Goal: Task Accomplishment & Management: Complete application form

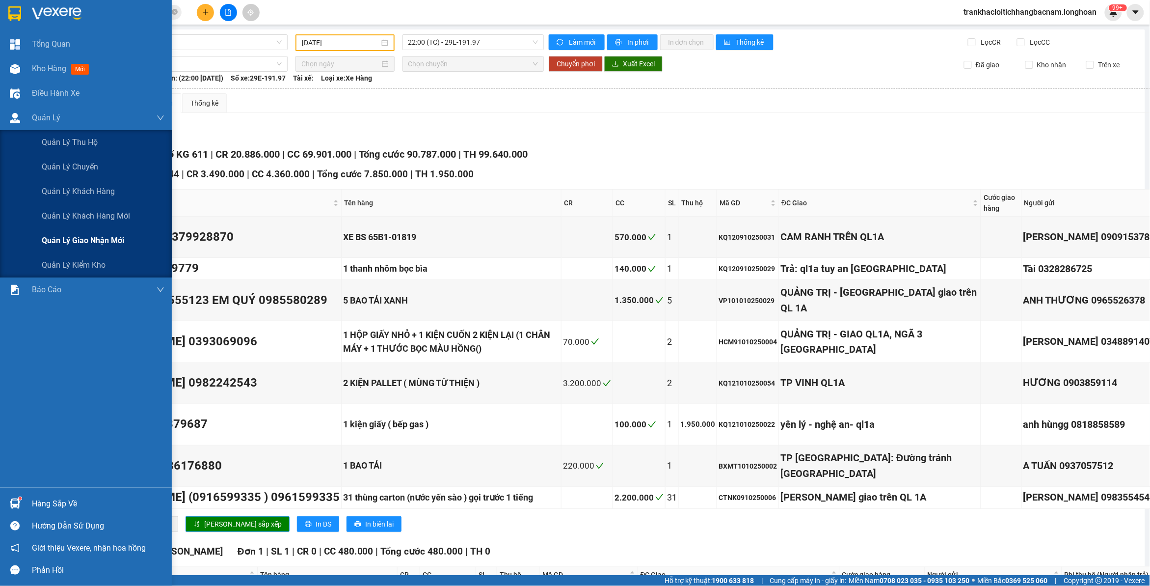
click at [59, 241] on span "Quản lý giao nhận mới" at bounding box center [83, 240] width 82 height 12
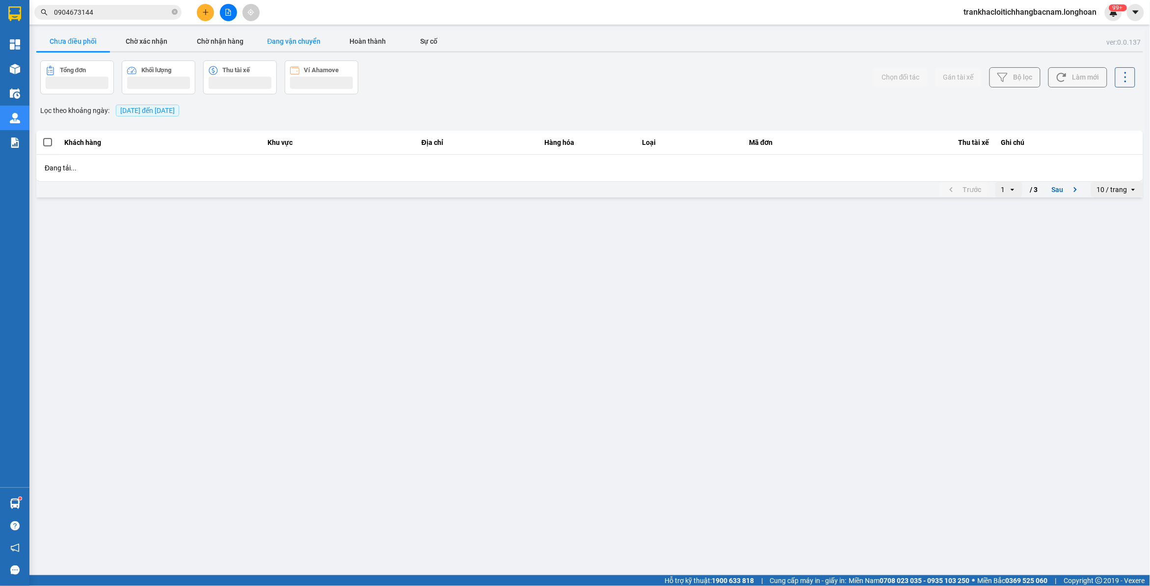
drag, startPoint x: 317, startPoint y: 39, endPoint x: 395, endPoint y: 62, distance: 81.7
click at [315, 40] on button "Đang vận chuyển" at bounding box center [294, 41] width 74 height 20
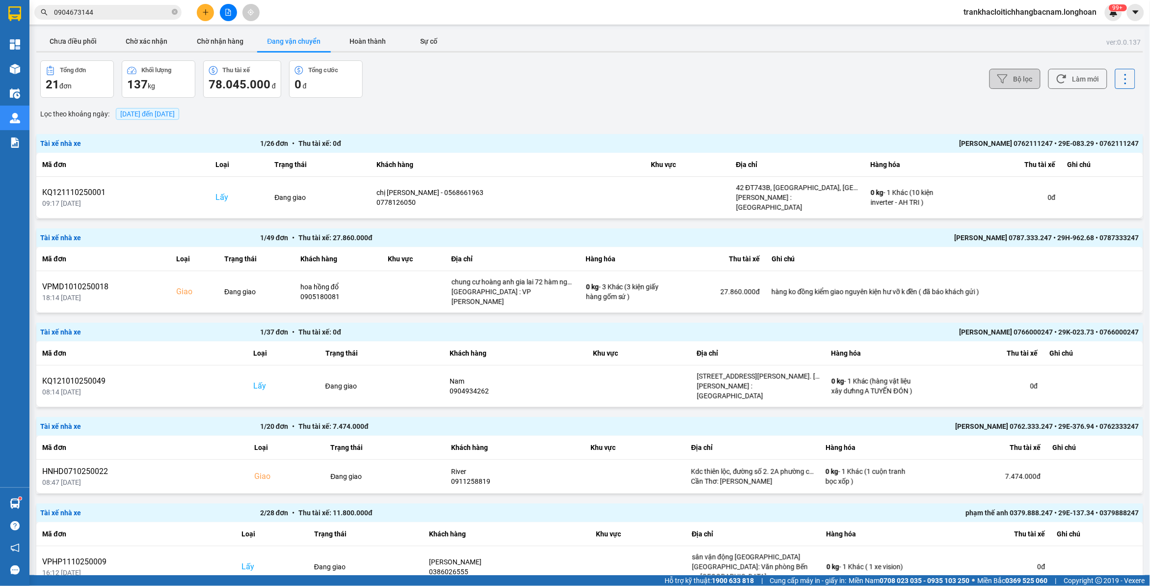
click at [998, 75] on icon at bounding box center [1003, 79] width 10 height 9
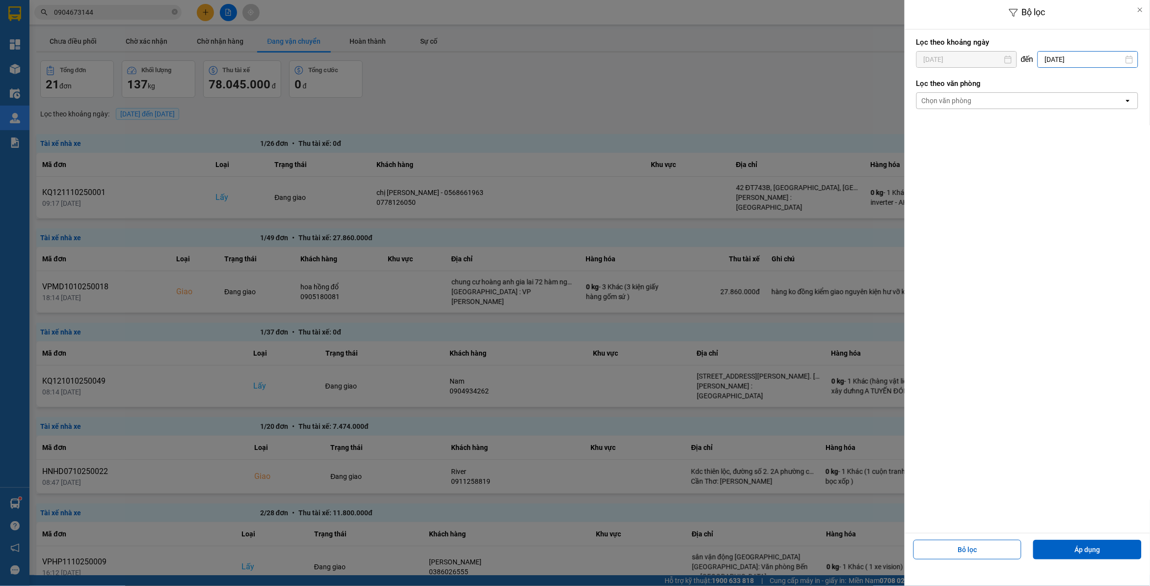
click at [1063, 61] on input "[DATE]" at bounding box center [1088, 60] width 100 height 16
click at [1008, 174] on div "13" at bounding box center [1015, 174] width 14 height 12
type input "[DATE]"
drag, startPoint x: 945, startPoint y: 64, endPoint x: 1005, endPoint y: 109, distance: 75.0
click at [946, 64] on input "[DATE]" at bounding box center [967, 60] width 100 height 16
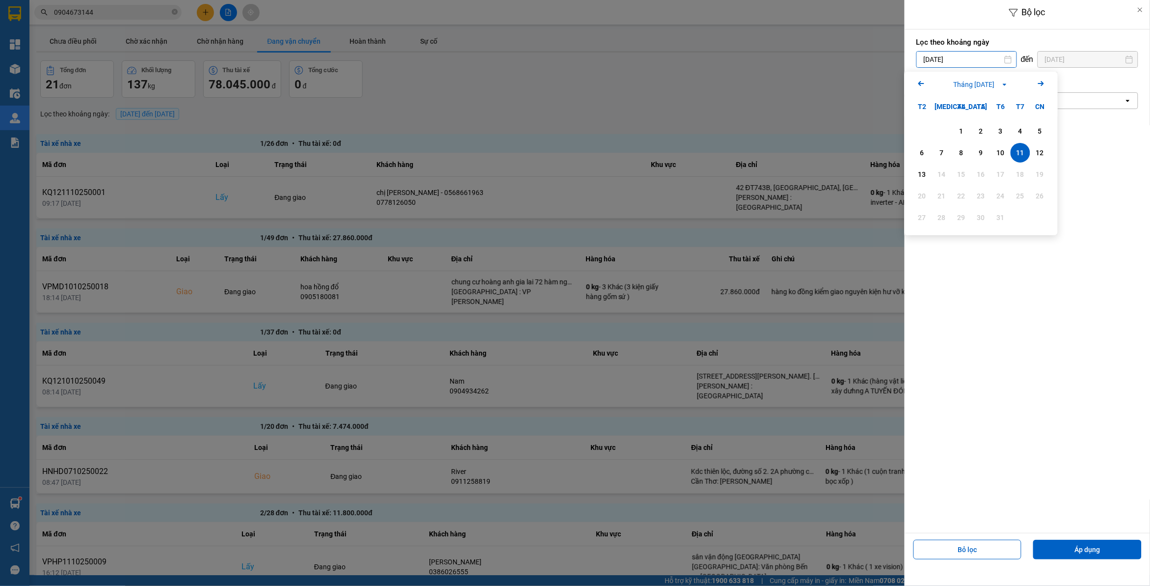
click at [1090, 102] on div "Chọn văn phòng" at bounding box center [1020, 101] width 207 height 16
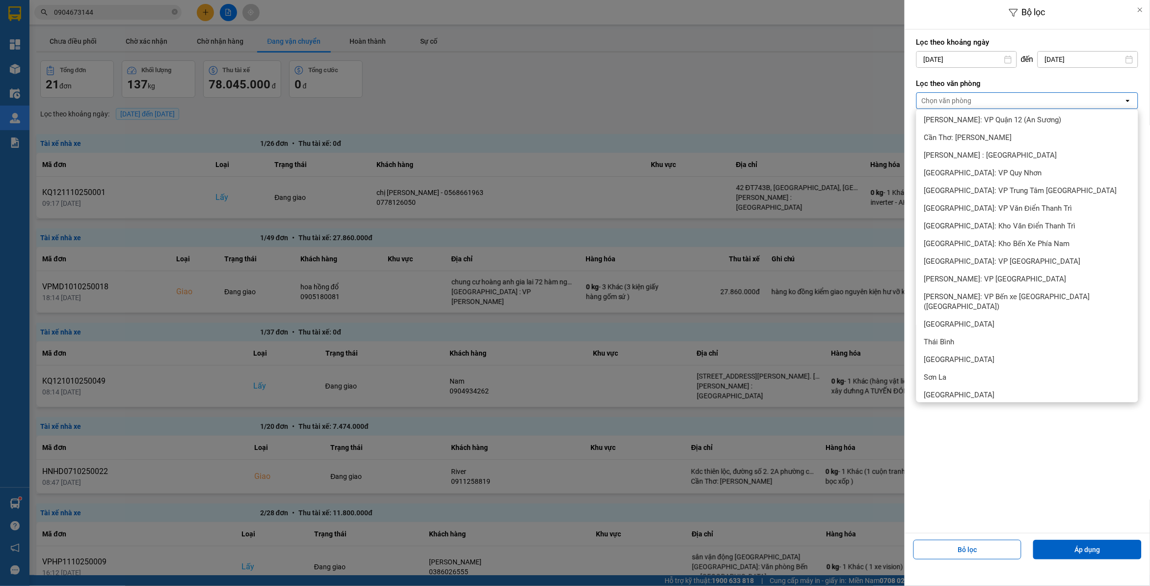
scroll to position [409, 0]
click at [975, 230] on div "[GEOGRAPHIC_DATA]: Kho Văn Điển Thanh Trì" at bounding box center [1028, 226] width 222 height 18
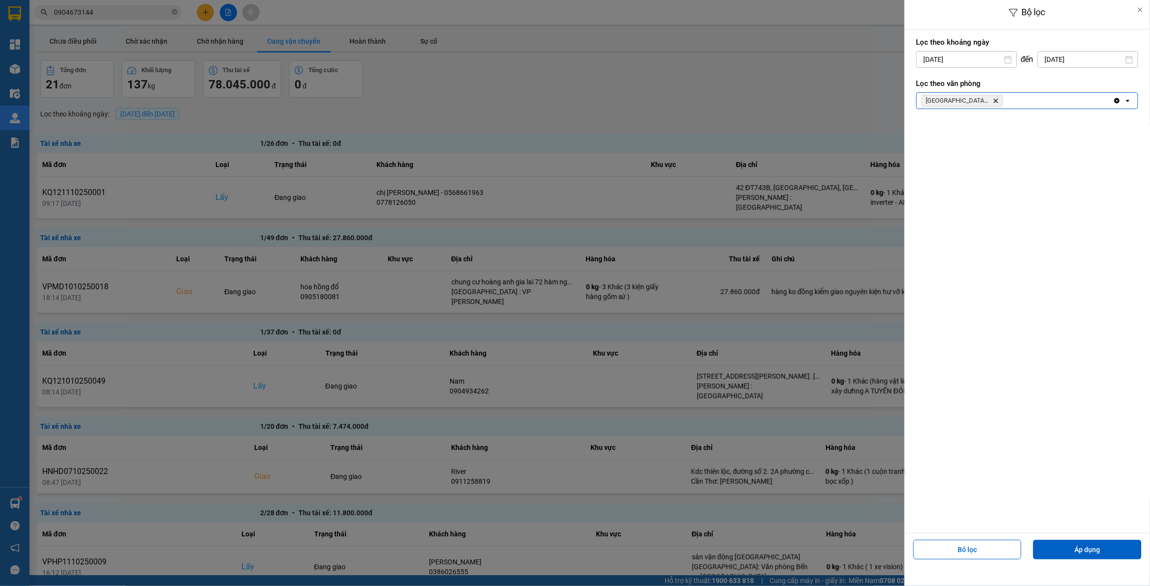
click at [1028, 97] on div "[GEOGRAPHIC_DATA]: [PERSON_NAME] Trì Delete" at bounding box center [1015, 101] width 196 height 16
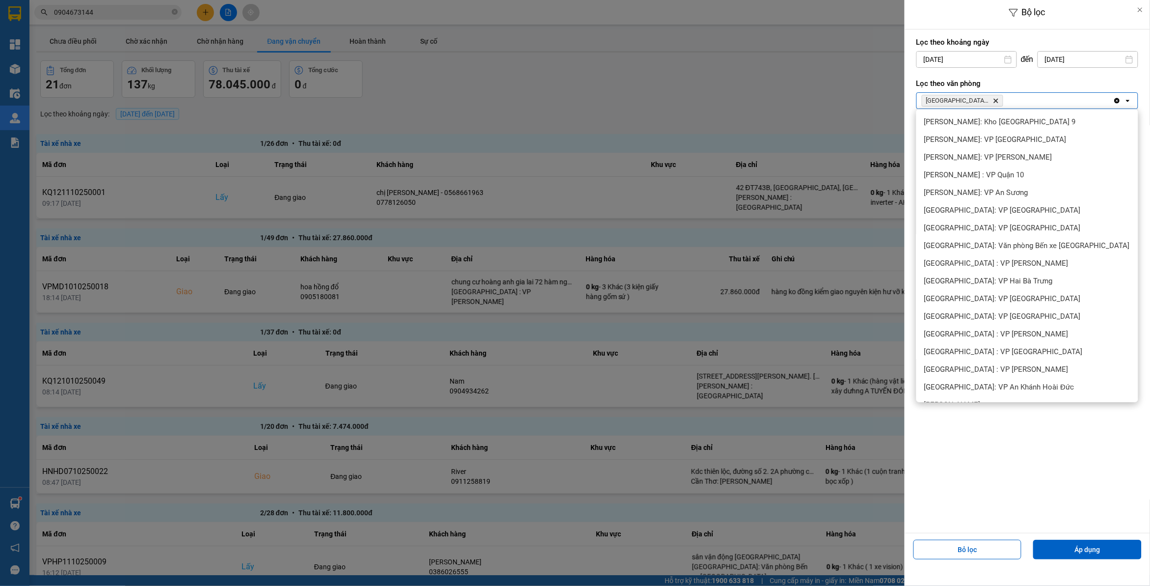
scroll to position [379, 0]
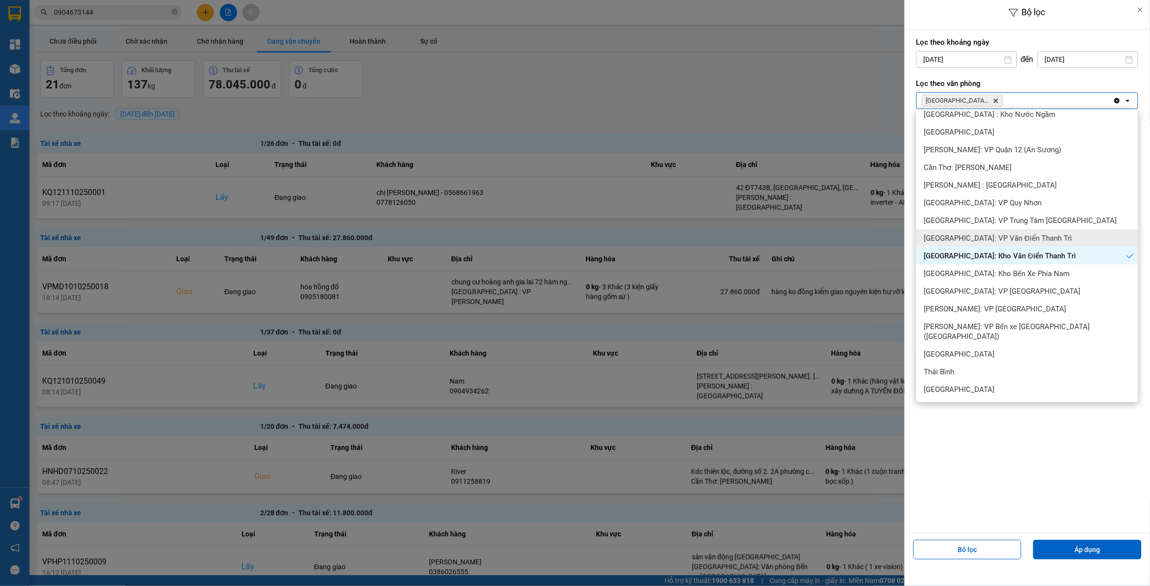
click at [973, 242] on span "[GEOGRAPHIC_DATA]: VP Văn Điển Thanh Trì" at bounding box center [999, 238] width 148 height 10
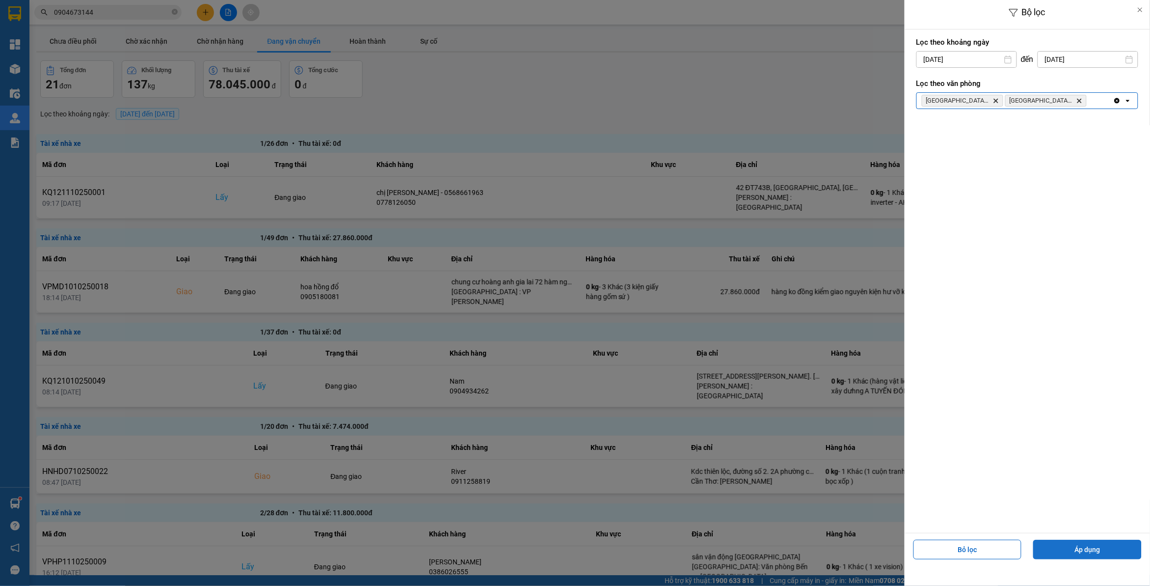
click at [1082, 548] on button "Áp dụng" at bounding box center [1088, 550] width 109 height 20
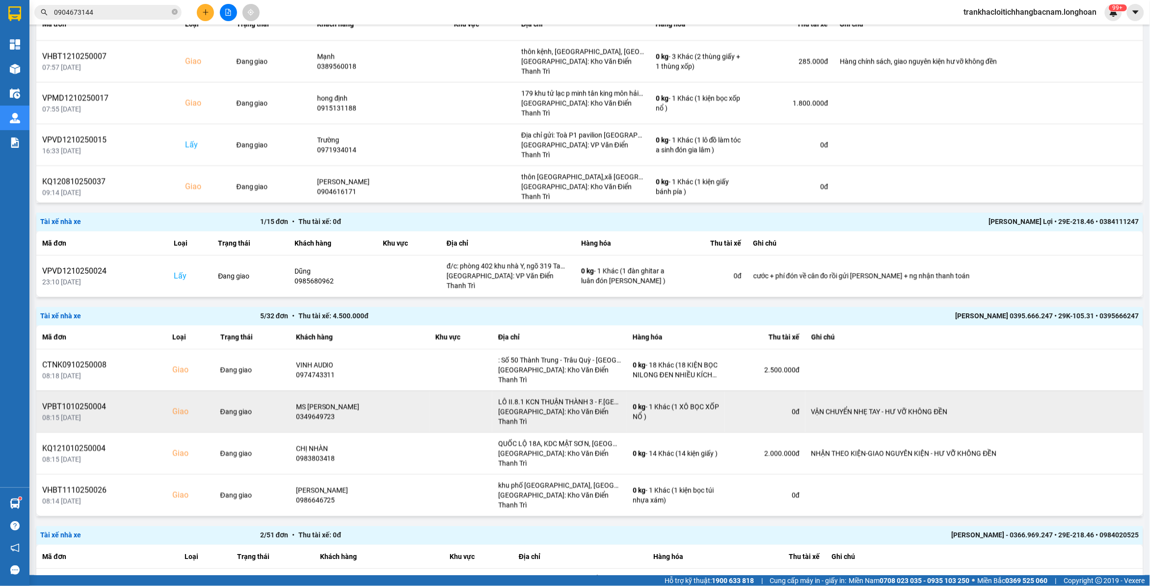
scroll to position [614, 0]
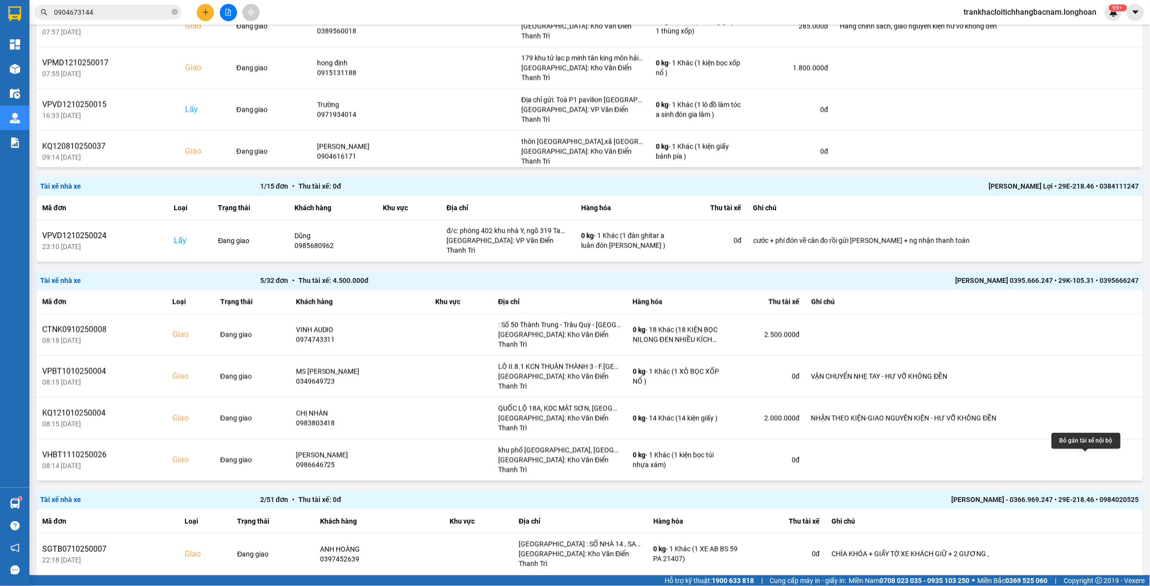
click at [1102, 498] on icon at bounding box center [1105, 501] width 7 height 7
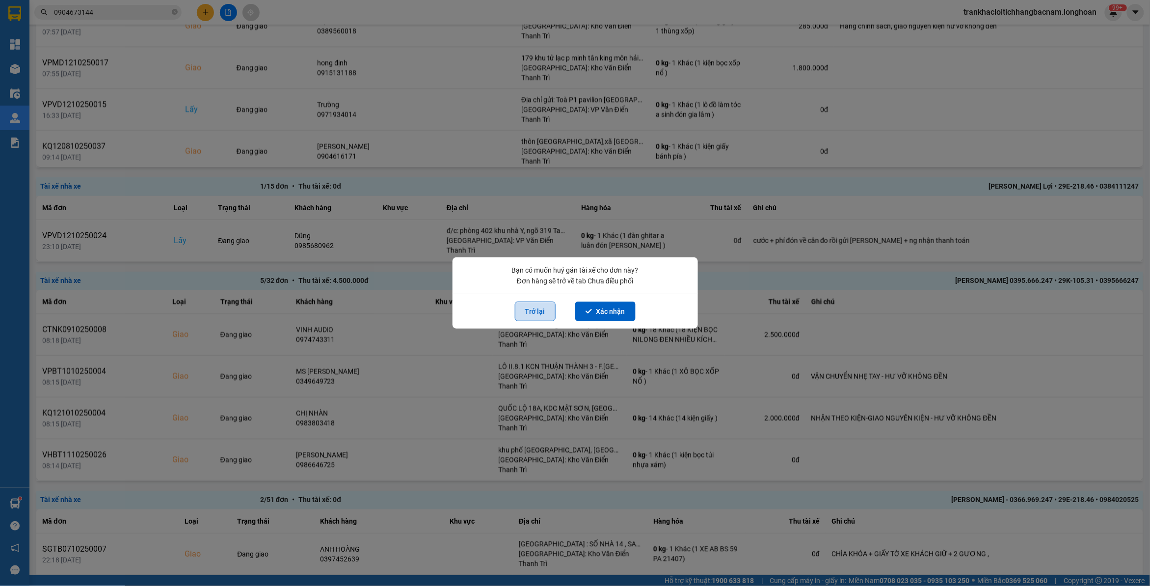
click at [541, 310] on button "Trở lại" at bounding box center [535, 311] width 41 height 20
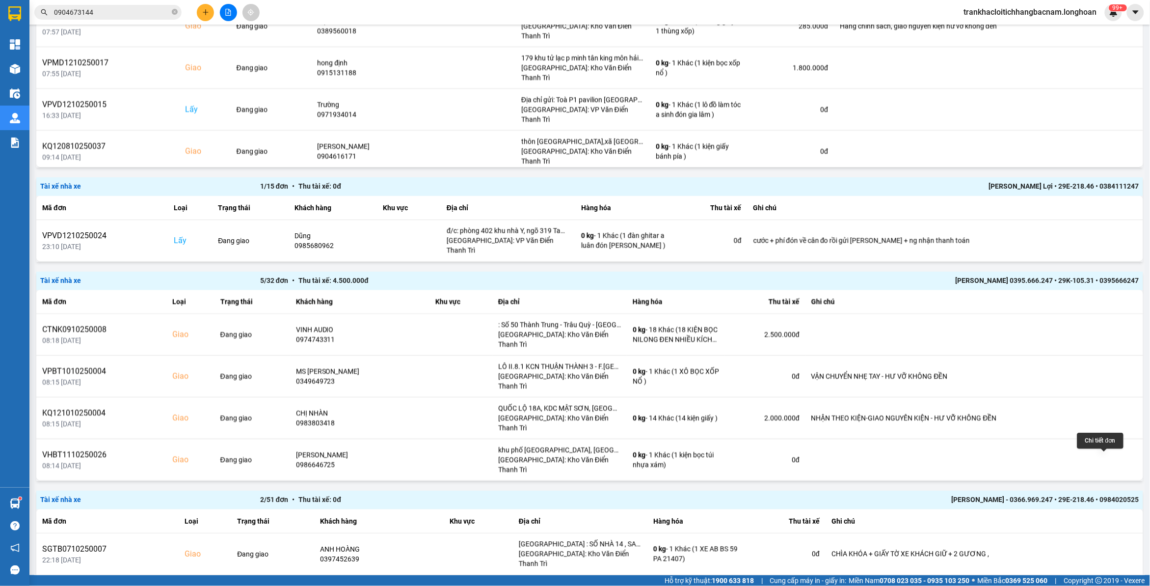
click at [1120, 498] on icon at bounding box center [1123, 501] width 7 height 7
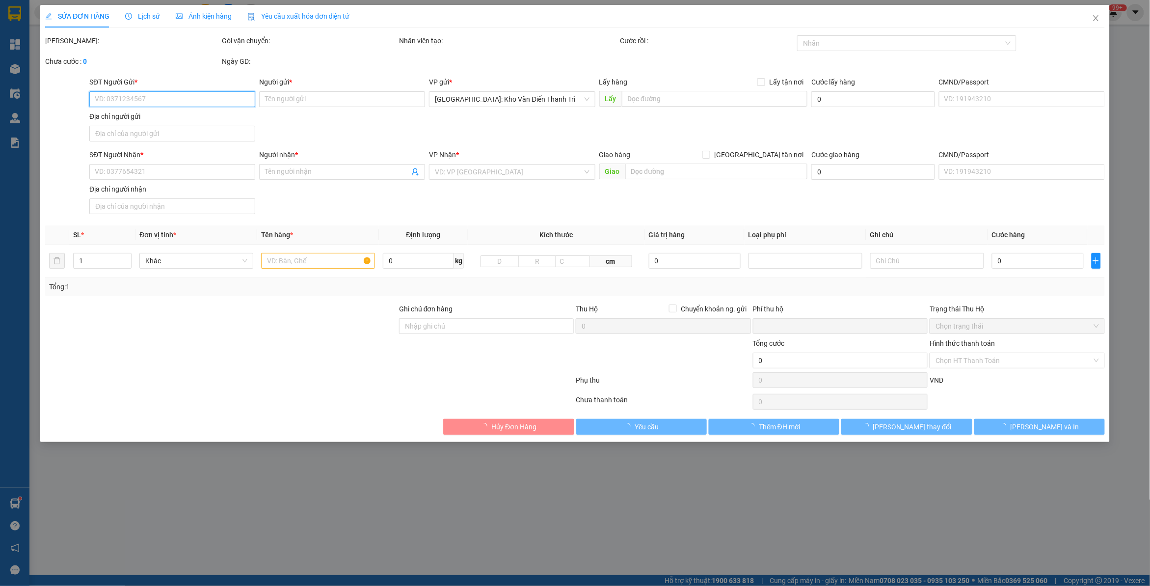
type input "0948083722"
type input "TỔNG KHO PK ST VIỆT"
checkbox input "true"
type input "[STREET_ADDRESS]"
type input "0773731433"
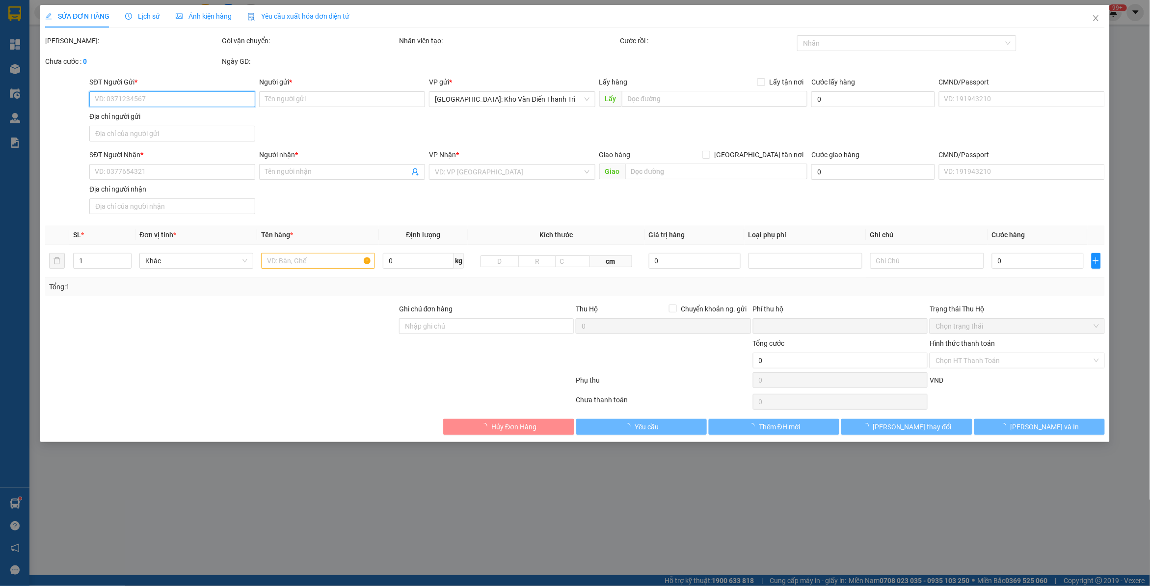
type input "Huy"
checkbox input "true"
type input "Trả: 15 [PERSON_NAME], Phường Tuy [GEOGRAPHIC_DATA]"
type input "0"
type input "185.000"
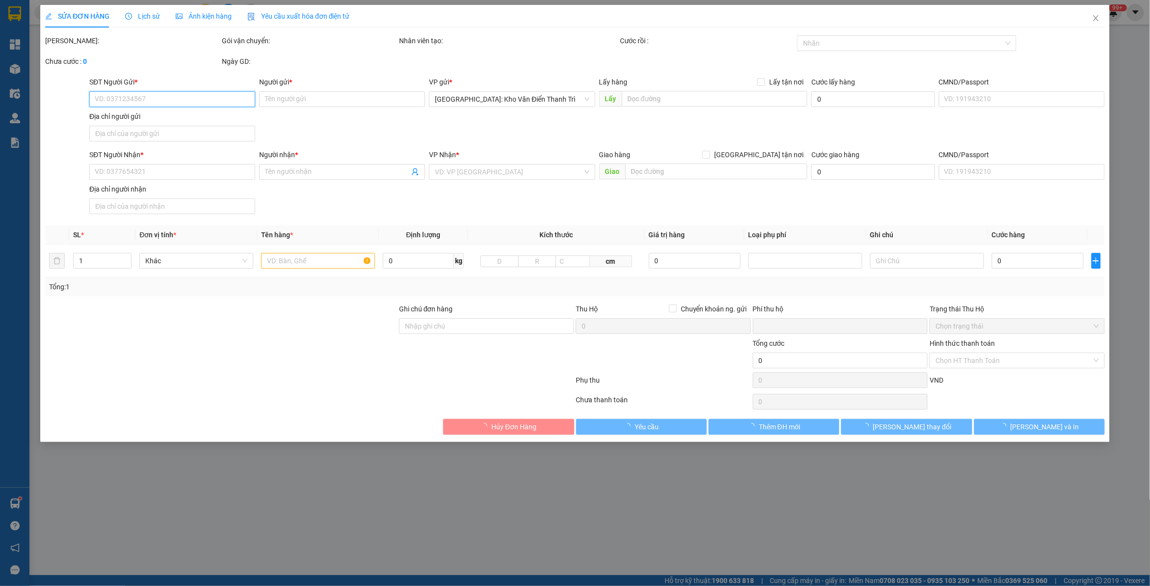
type input "185.000"
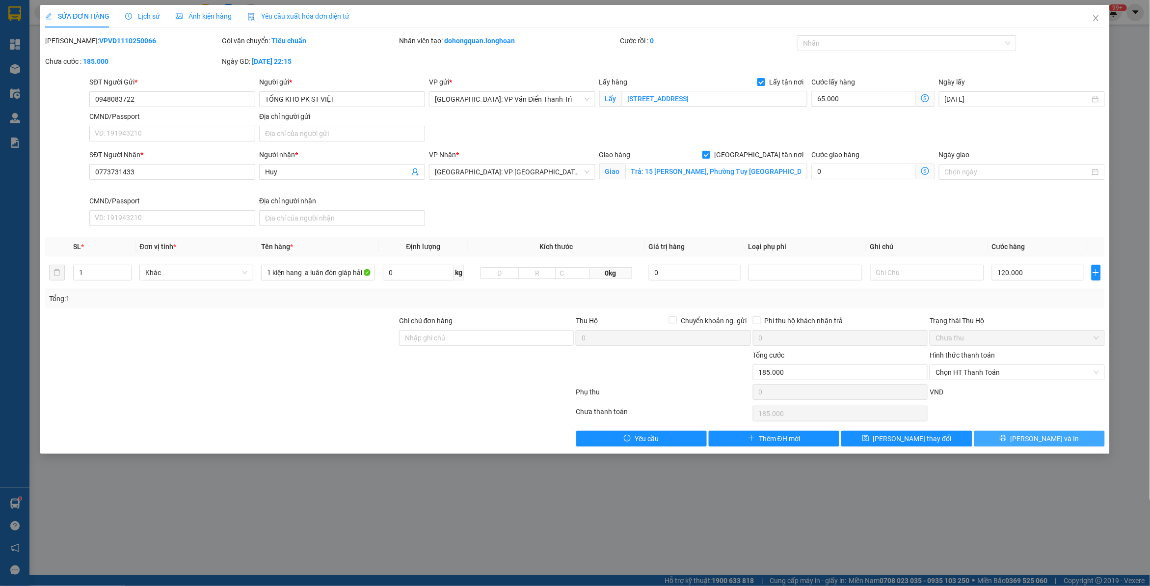
click at [1039, 442] on span "[PERSON_NAME] và In" at bounding box center [1045, 438] width 69 height 11
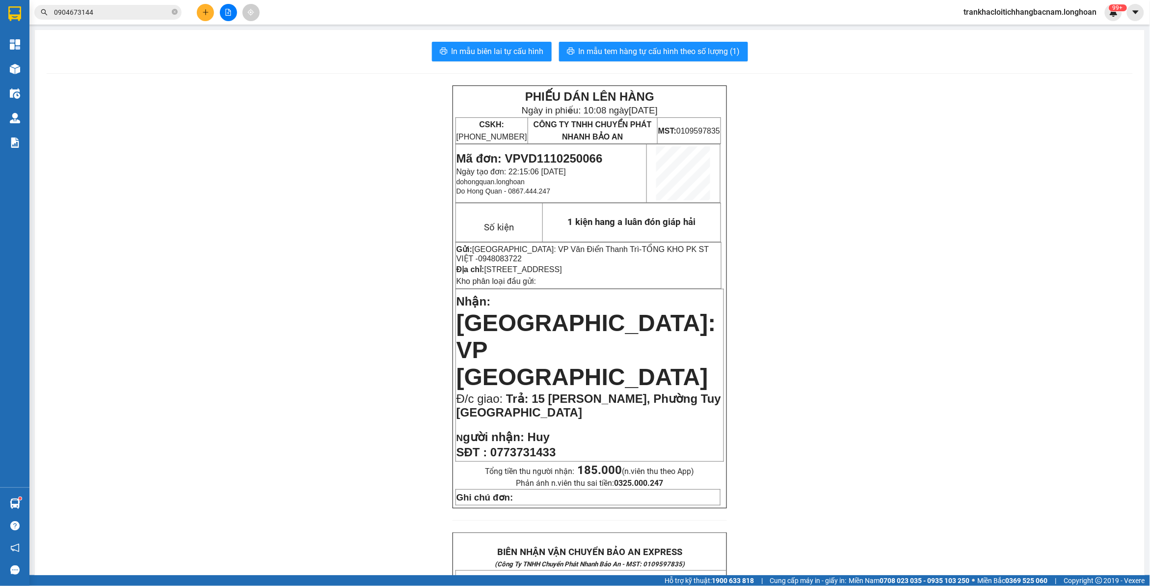
click at [127, 15] on input "0904673144" at bounding box center [112, 12] width 116 height 11
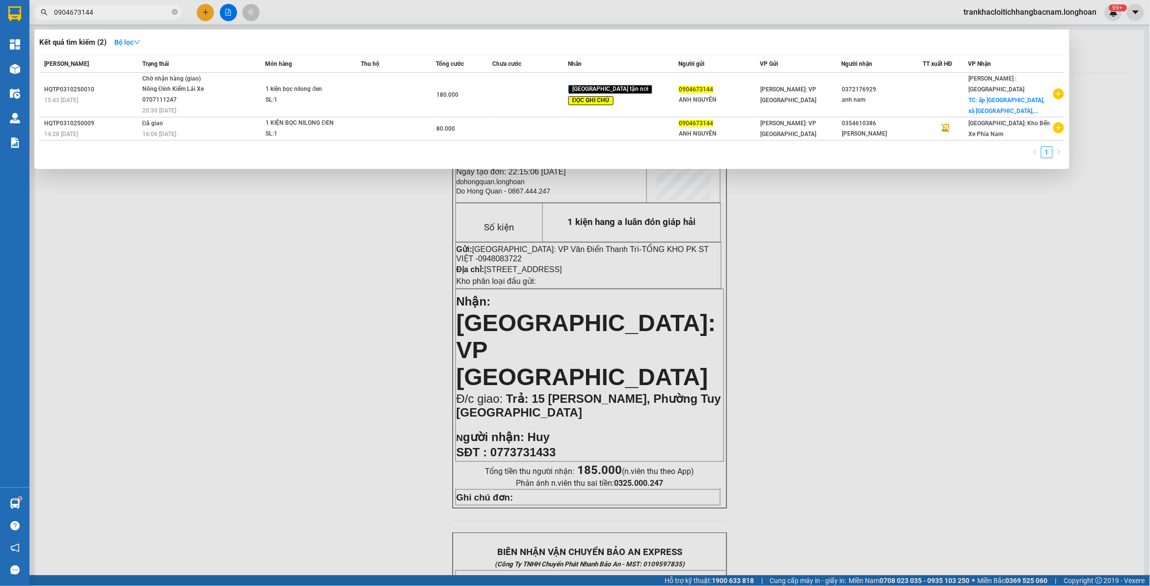
click at [127, 15] on input "0904673144" at bounding box center [112, 12] width 116 height 11
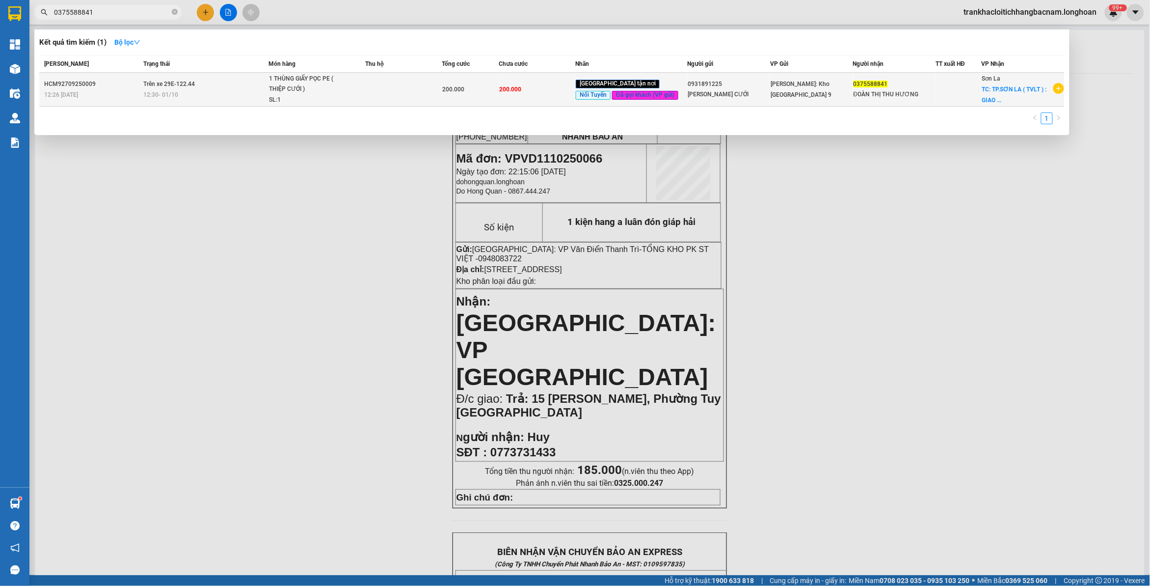
type input "0375588841"
click at [291, 93] on div "1 THÙNG GIẤY PỌC PE ( THIỆP CƯỚI )" at bounding box center [306, 84] width 74 height 21
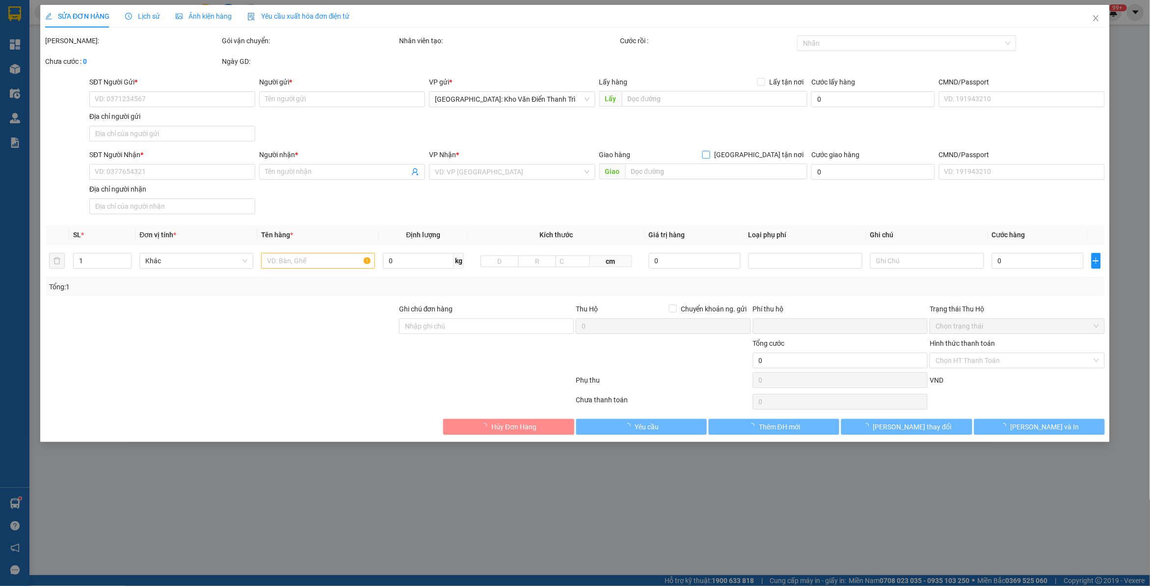
type input "0931891225"
type input "[PERSON_NAME] CƯỚI"
type input "0375588841"
type input "ĐOÀN THỊ THU HƯƠNG"
checkbox input "true"
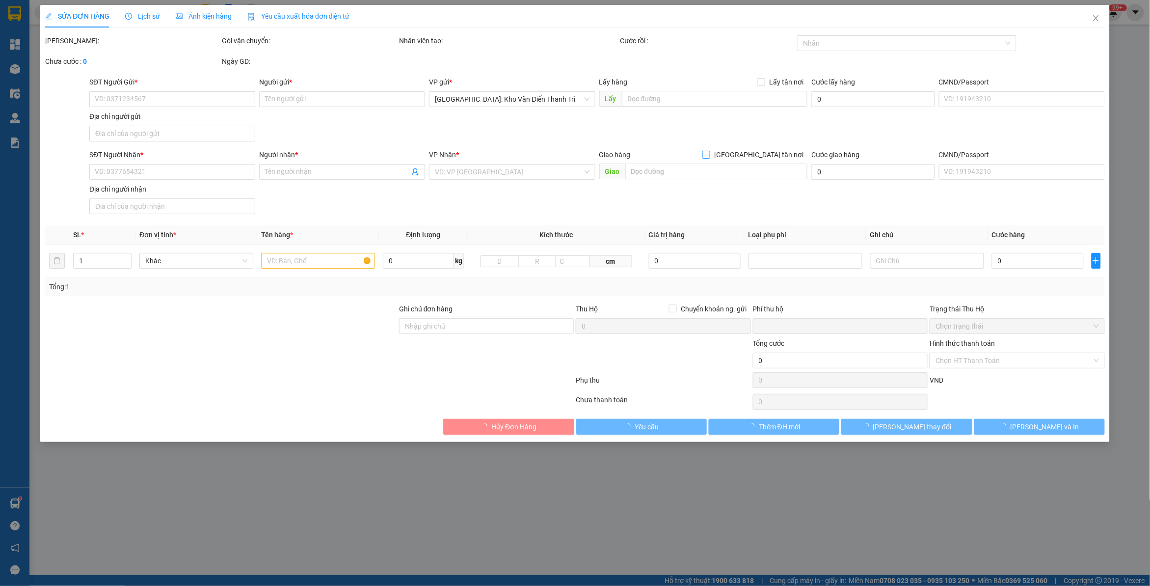
type input "TP.SƠN LA ( TVLT ) : GIAO TẠI [GEOGRAPHIC_DATA] [GEOGRAPHIC_DATA]"
type input "VẬN CHUYỂN NHẸ TAY - HƯ VỠ KHÔNG ĐỀN"
type input "0"
type input "200.000"
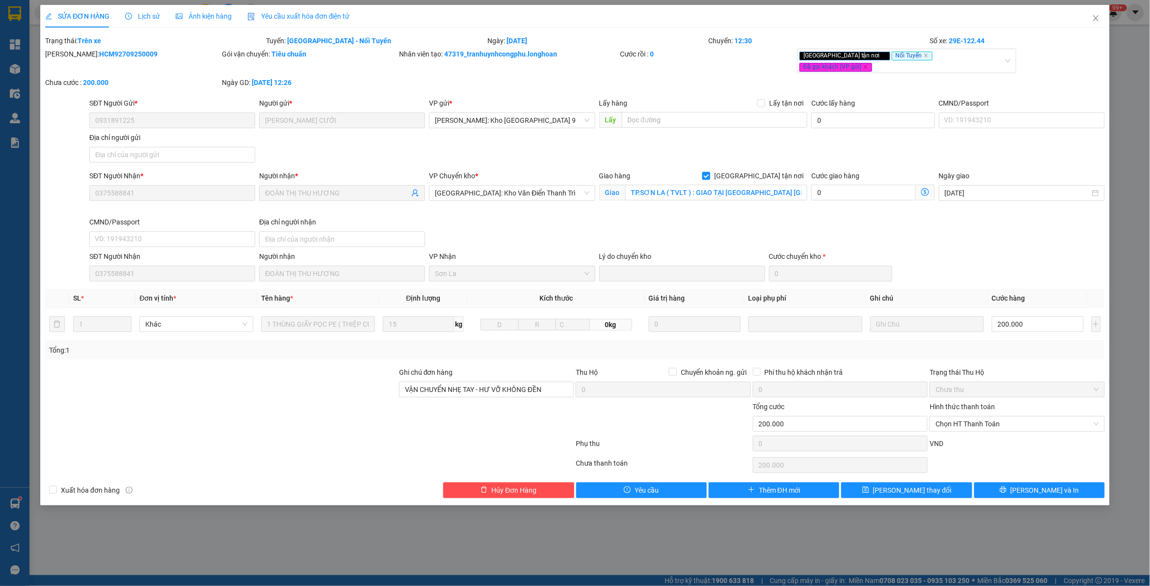
click at [789, 170] on span "[GEOGRAPHIC_DATA] tận nơi" at bounding box center [758, 175] width 97 height 11
click at [709, 172] on input "[GEOGRAPHIC_DATA] tận nơi" at bounding box center [706, 175] width 7 height 7
checkbox input "false"
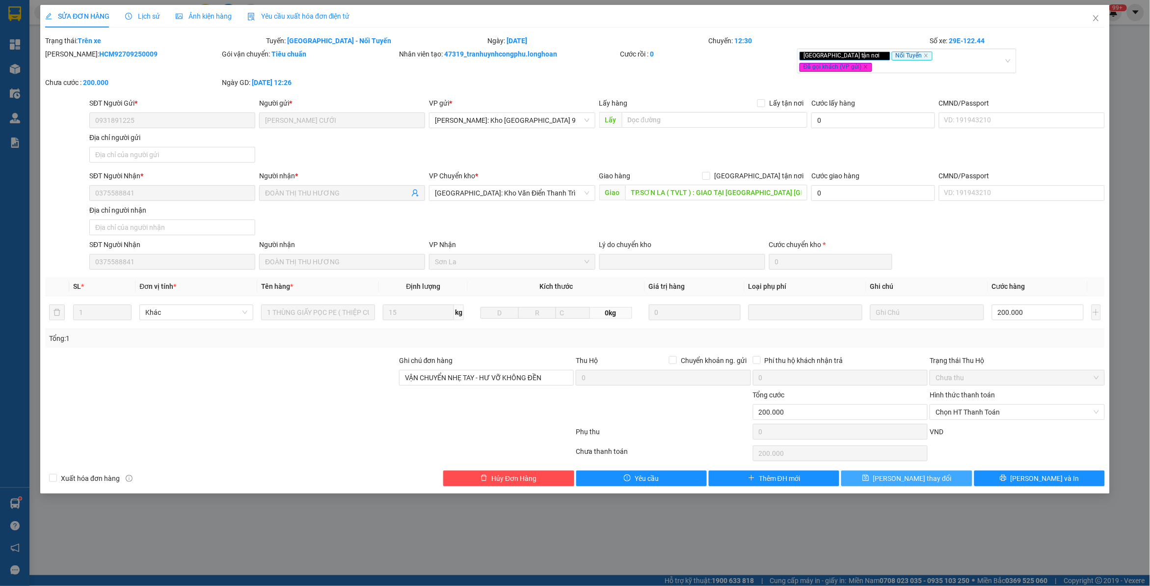
click at [902, 479] on button "[PERSON_NAME] thay đổi" at bounding box center [907, 478] width 131 height 16
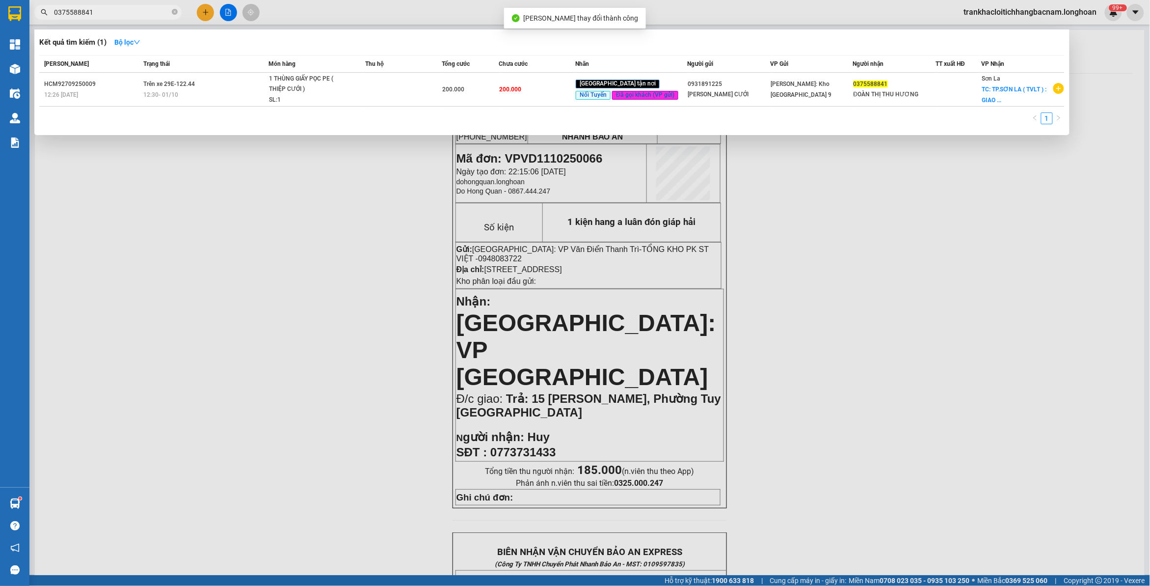
drag, startPoint x: 116, startPoint y: 14, endPoint x: 149, endPoint y: 25, distance: 34.2
click at [119, 14] on input "0375588841" at bounding box center [112, 12] width 116 height 11
click at [276, 87] on div "1 THÙNG GIẤY PỌC PE ( THIỆP CƯỚI )" at bounding box center [306, 84] width 74 height 21
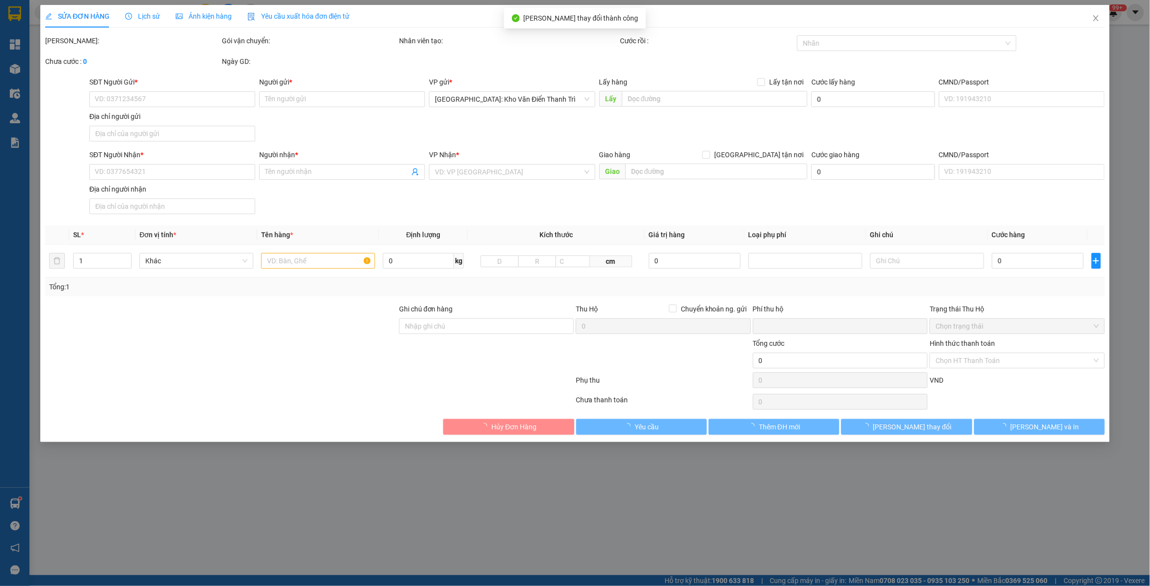
type input "0931891225"
type input "[PERSON_NAME] CƯỚI"
type input "0375588841"
type input "ĐOÀN THỊ THU HƯƠNG"
type input "TP.SƠN LA ( TVLT ) : GIAO TẠI [GEOGRAPHIC_DATA] [GEOGRAPHIC_DATA]"
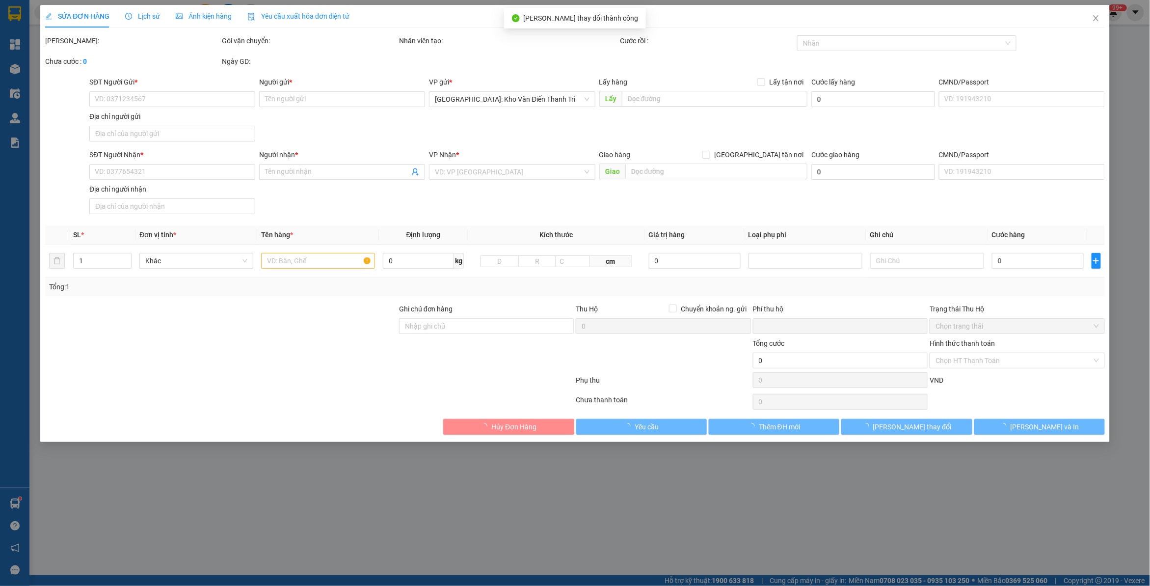
type input "VẬN CHUYỂN NHẸ TAY - HƯ VỠ KHÔNG ĐỀN"
type input "0"
type input "200.000"
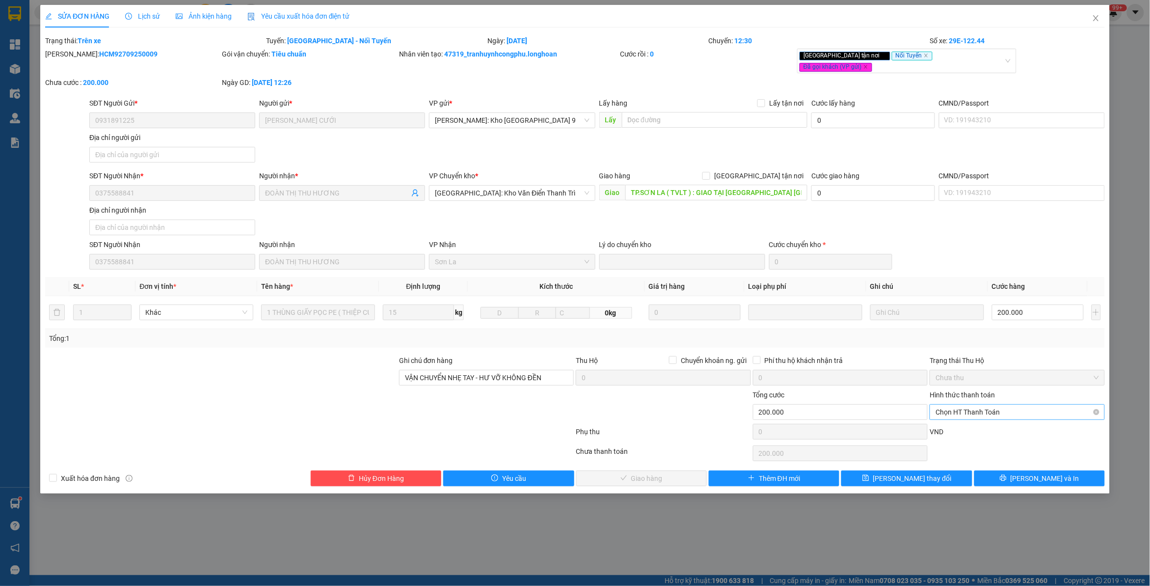
click at [1002, 406] on span "Chọn HT Thanh Toán" at bounding box center [1017, 412] width 163 height 15
click at [953, 423] on div "Tại văn phòng" at bounding box center [1017, 424] width 163 height 11
type input "0"
click at [649, 473] on span "[PERSON_NAME] và Giao hàng" at bounding box center [647, 478] width 94 height 11
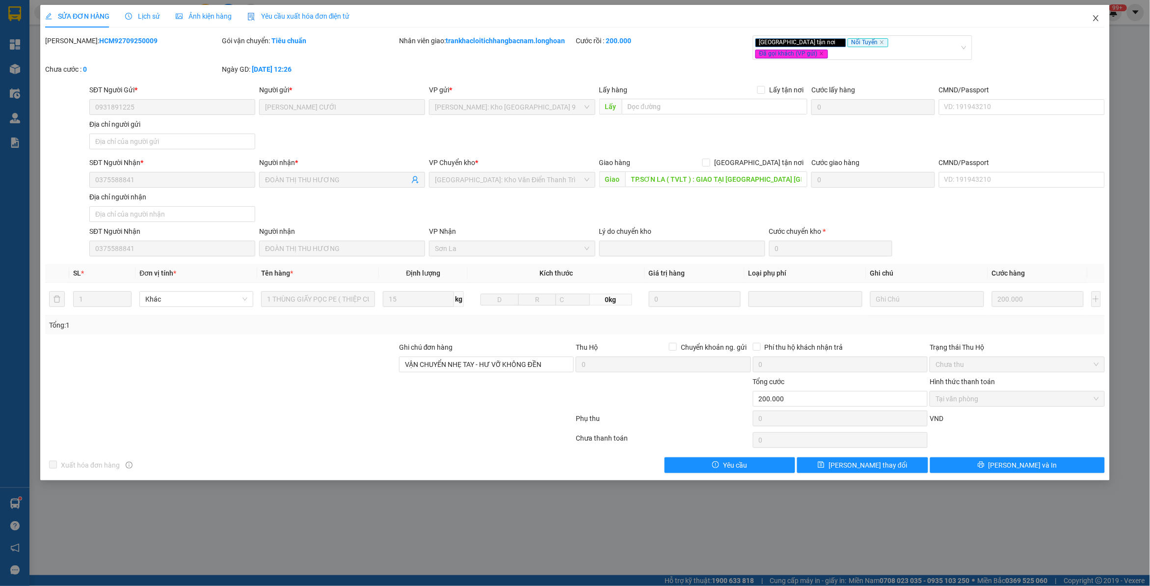
click at [1098, 16] on icon "close" at bounding box center [1095, 18] width 5 height 6
